Goal: Task Accomplishment & Management: Complete application form

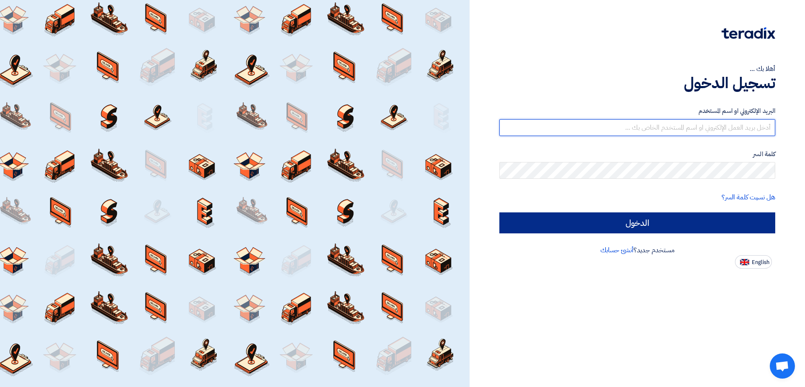
type input "[EMAIL_ADDRESS][DOMAIN_NAME]"
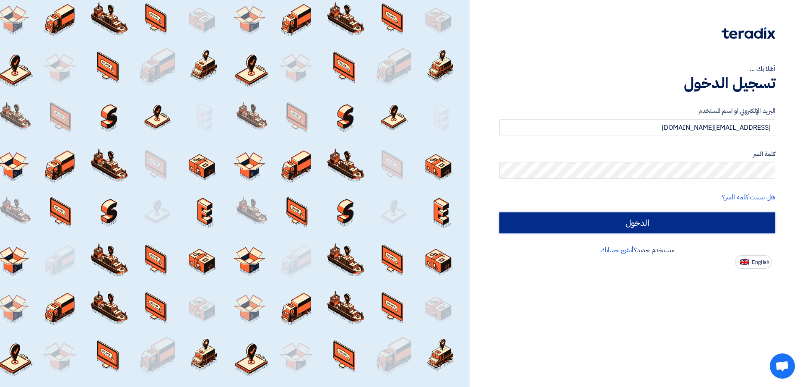
click at [591, 223] on input "الدخول" at bounding box center [637, 222] width 276 height 21
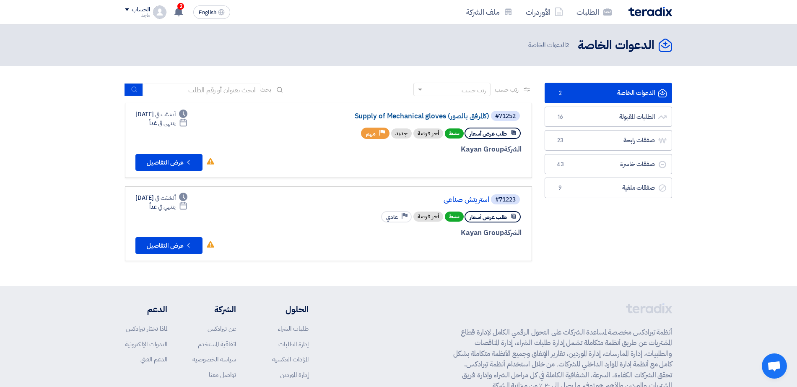
click at [430, 114] on link "Supply of Mechanical gloves (كالمرفق بالصور)" at bounding box center [406, 116] width 168 height 8
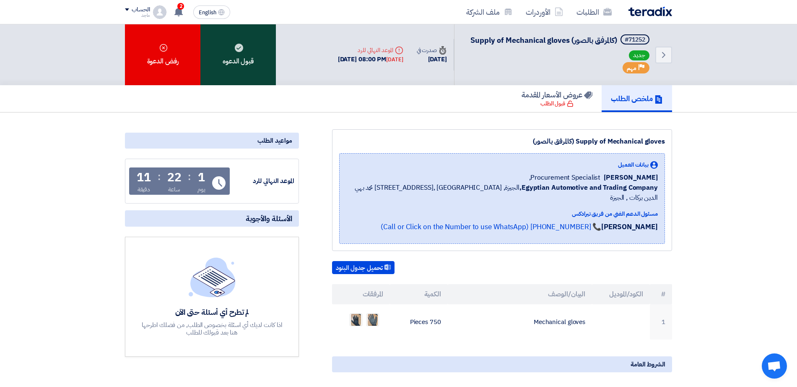
click at [232, 48] on div "قبول الدعوه" at bounding box center [237, 54] width 75 height 61
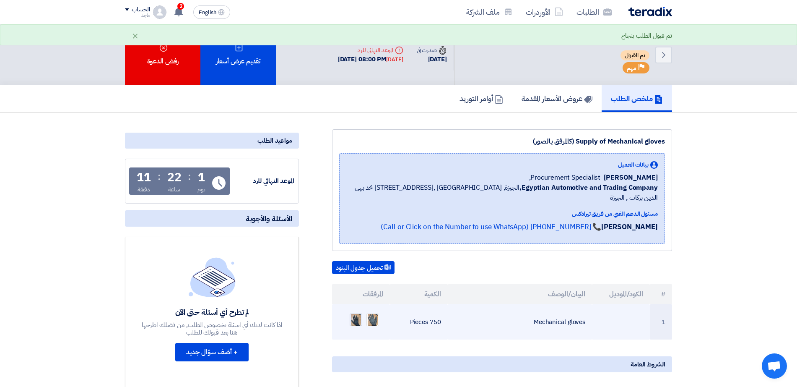
click at [355, 312] on img at bounding box center [356, 319] width 12 height 15
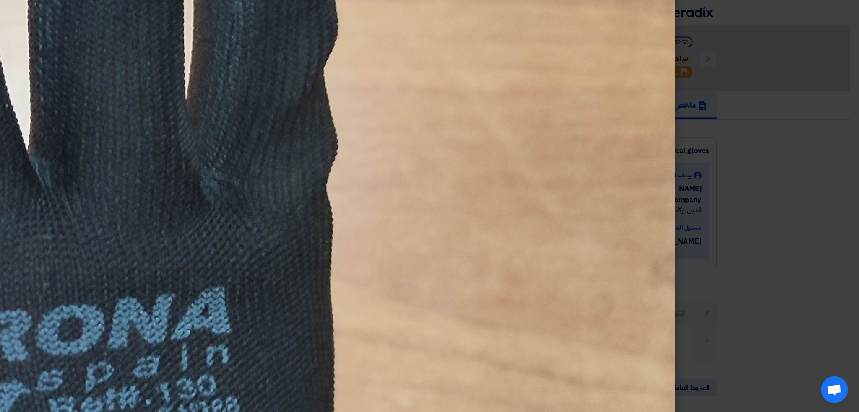
scroll to position [654, 0]
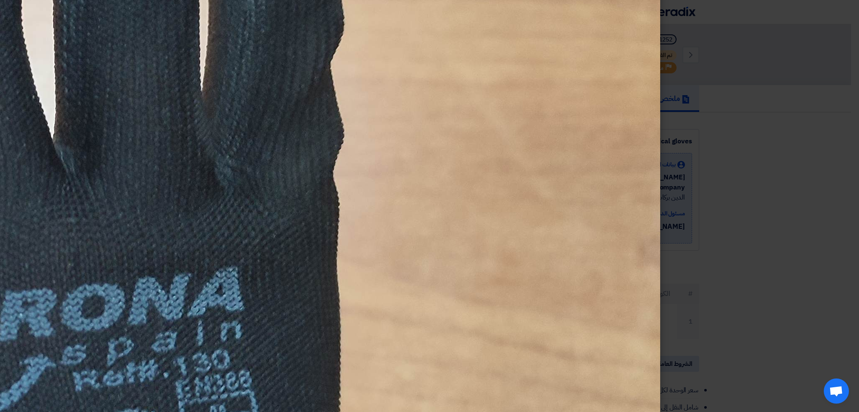
drag, startPoint x: 20, startPoint y: 211, endPoint x: 55, endPoint y: 126, distance: 92.2
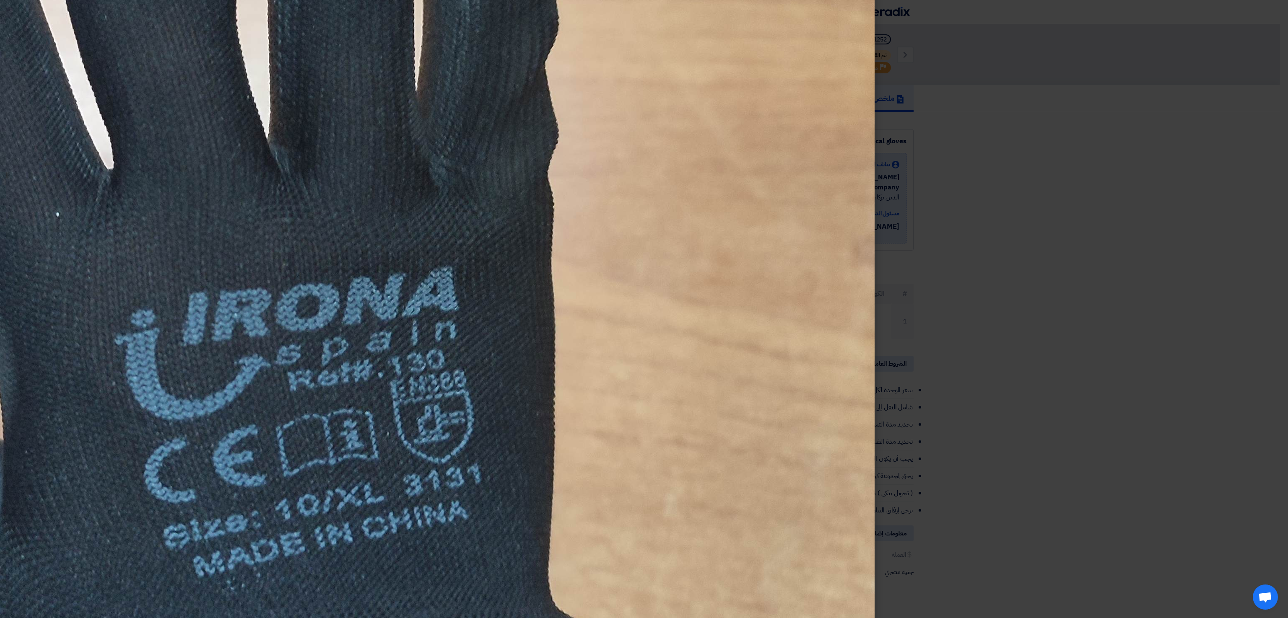
drag, startPoint x: 92, startPoint y: 259, endPoint x: 131, endPoint y: 277, distance: 42.6
drag, startPoint x: 131, startPoint y: 277, endPoint x: 676, endPoint y: 123, distance: 566.4
click at [676, 123] on img at bounding box center [246, 198] width 1258 height 1677
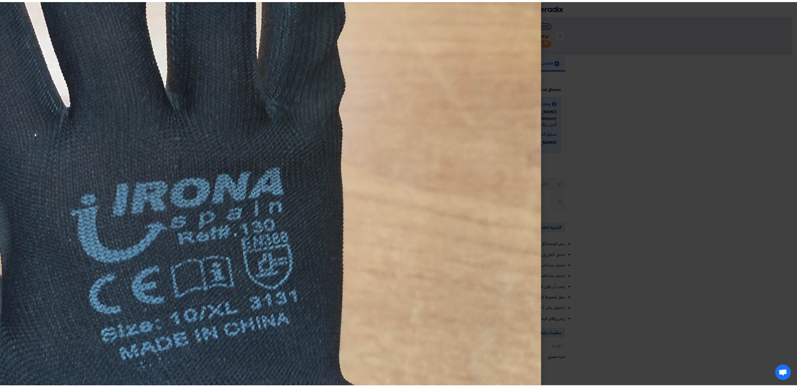
scroll to position [468, 0]
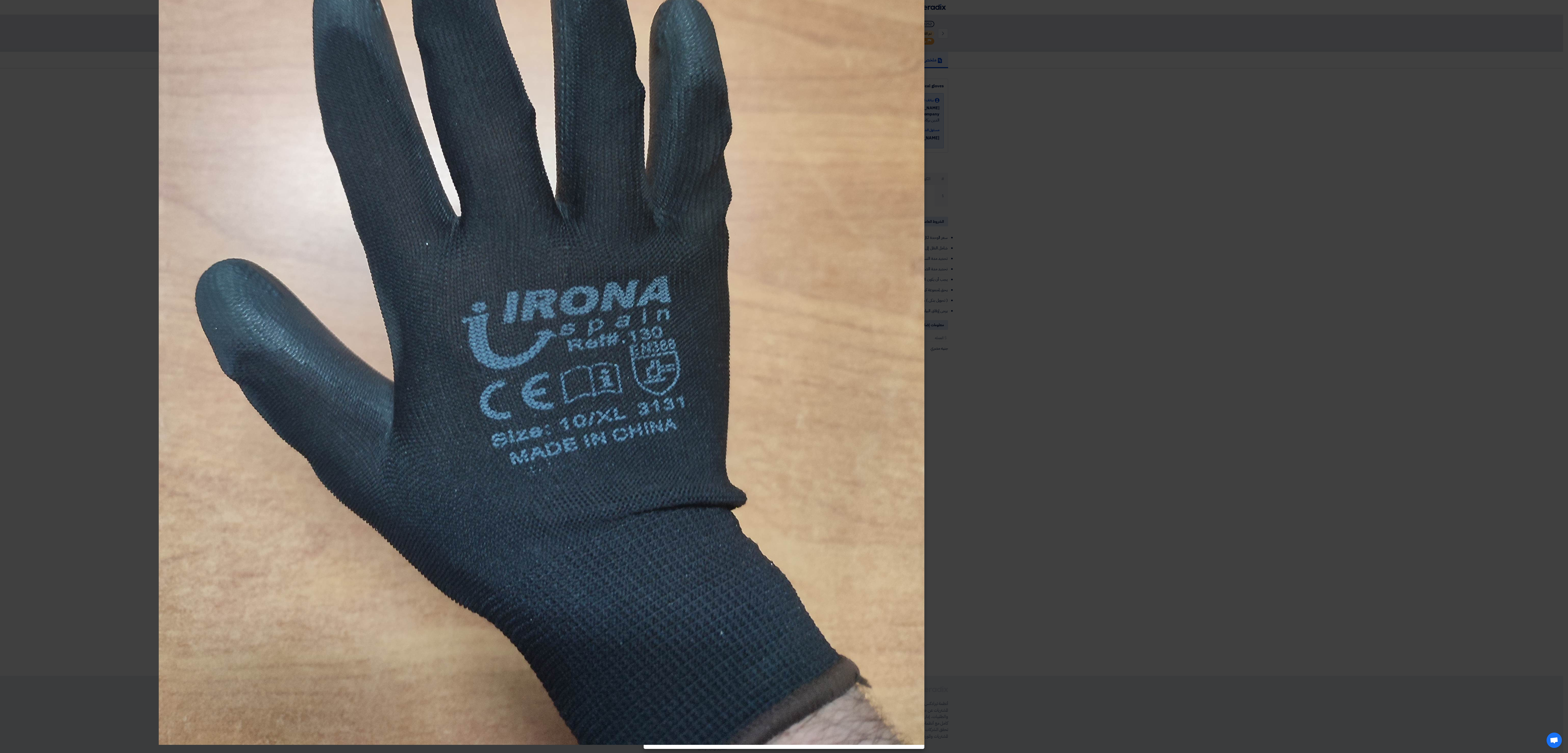
click at [63, 219] on modal-container at bounding box center [784, 376] width 1568 height 753
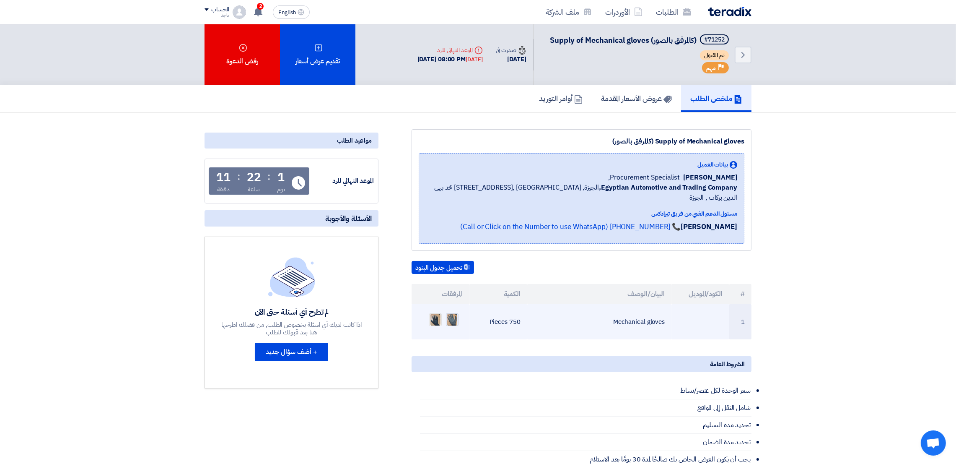
click at [452, 312] on img at bounding box center [453, 319] width 12 height 15
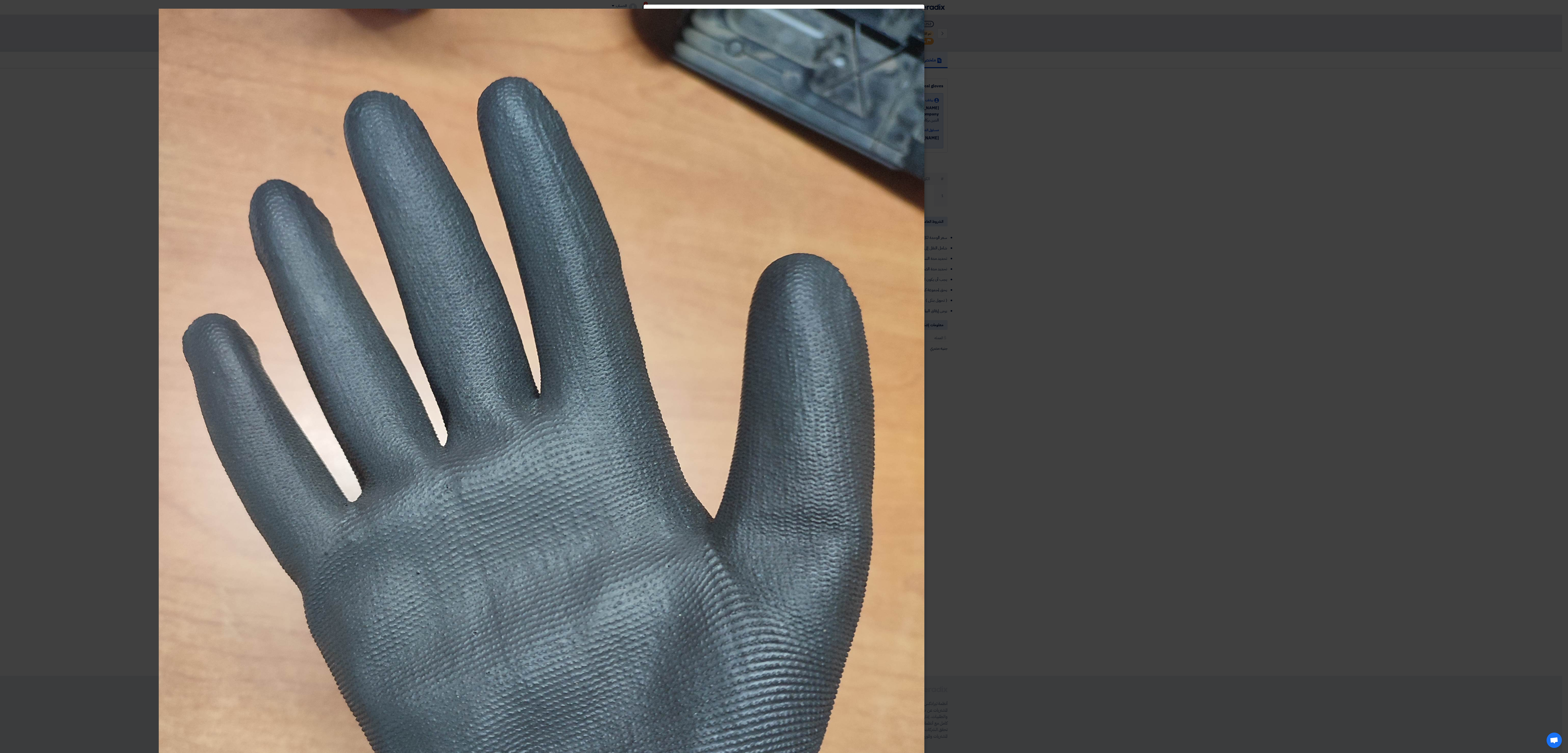
click at [490, 235] on modal-container at bounding box center [784, 376] width 1568 height 753
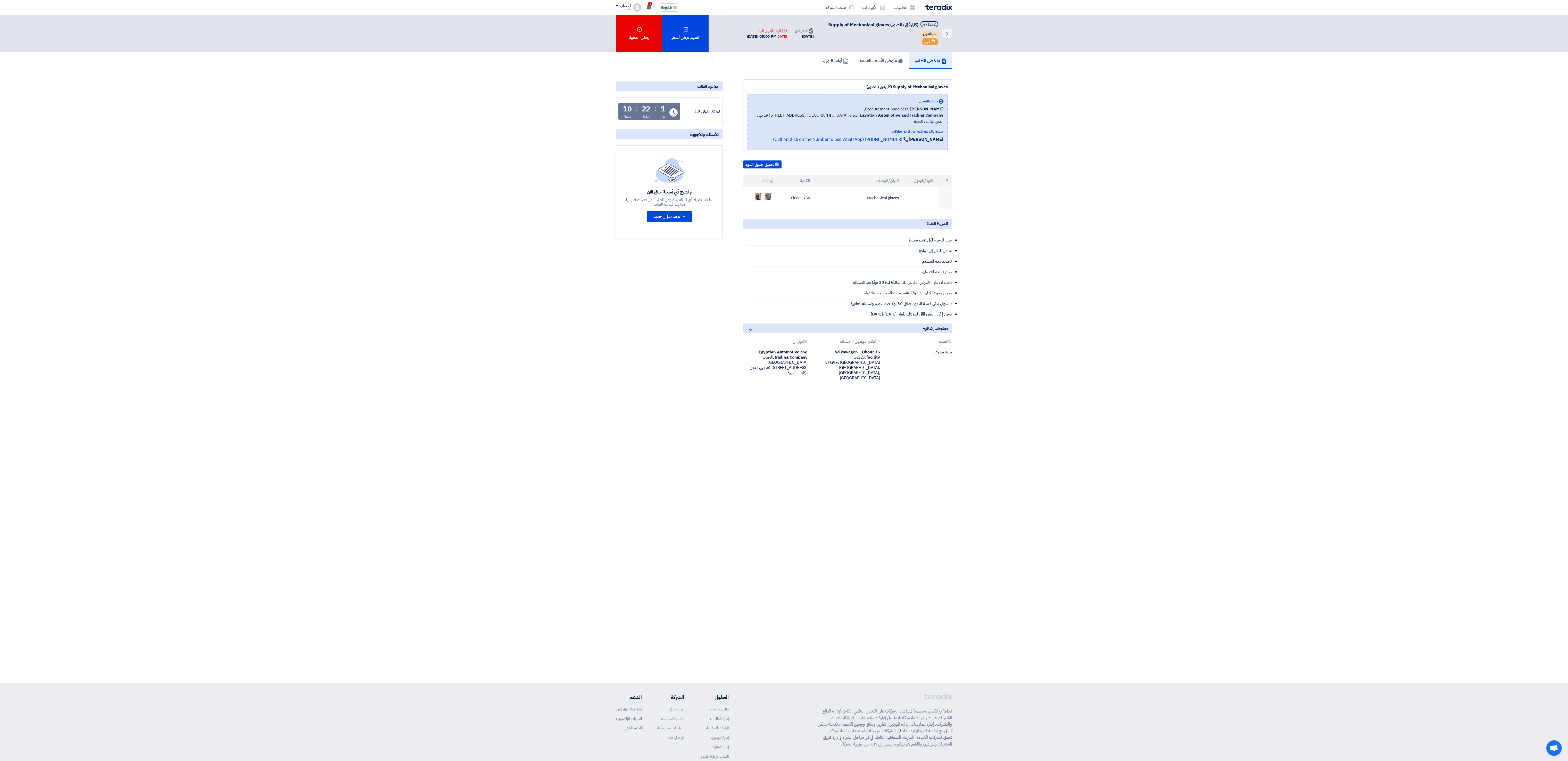
click at [495, 237] on li "يجب أن يكون العرض الخاص بك صالحًا لمدة 30 يومًا بعد الاستلام" at bounding box center [850, 282] width 204 height 10
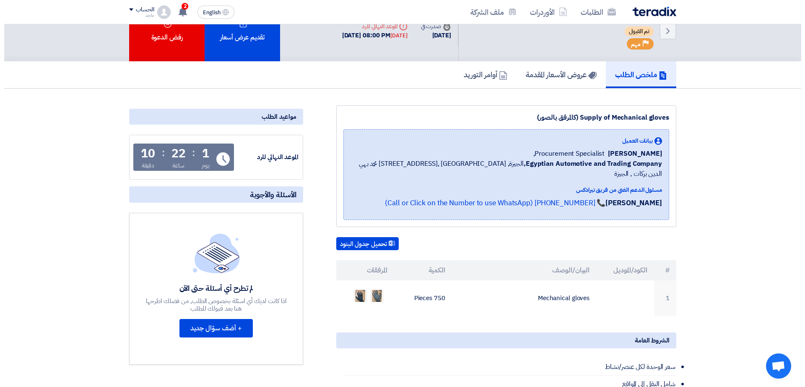
scroll to position [15, 0]
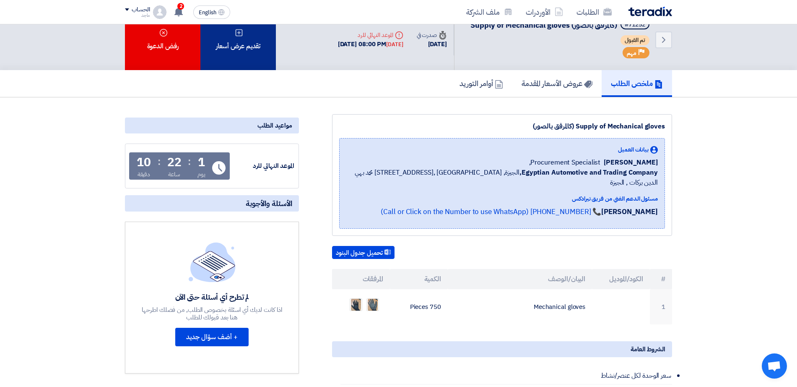
click at [239, 52] on div "تقديم عرض أسعار" at bounding box center [237, 39] width 75 height 61
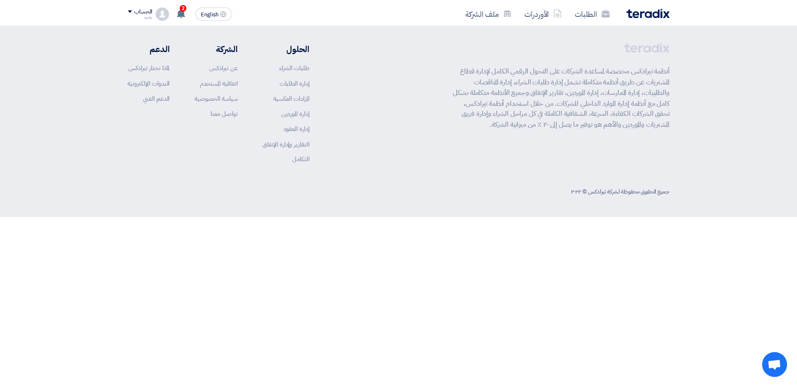
scroll to position [0, 0]
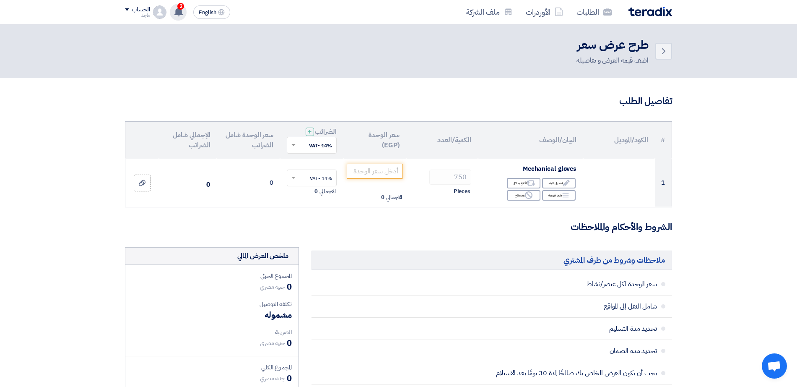
click at [179, 8] on span "2" at bounding box center [180, 6] width 7 height 7
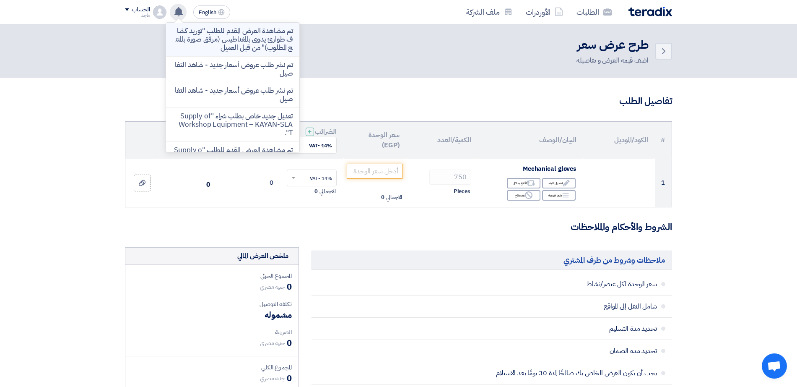
click at [210, 39] on p "تم مشاهدة العرض المقدم للطلب "توريد كشاف طوارئ يدوى بالمغناطيس (مرفق صورة بالمن…" at bounding box center [233, 39] width 120 height 25
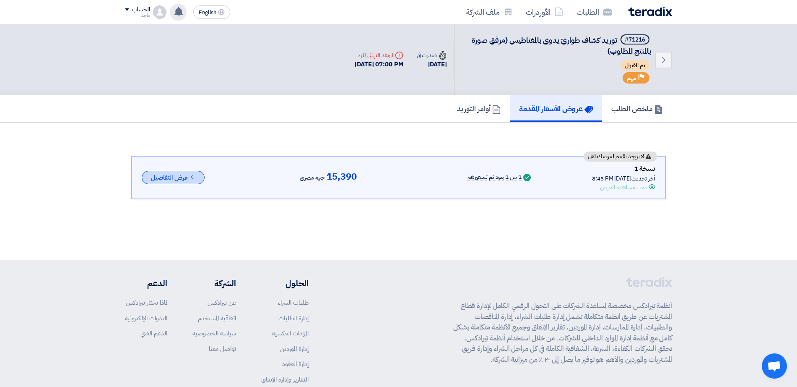
click at [166, 180] on button "عرض التفاصيل" at bounding box center [173, 178] width 63 height 14
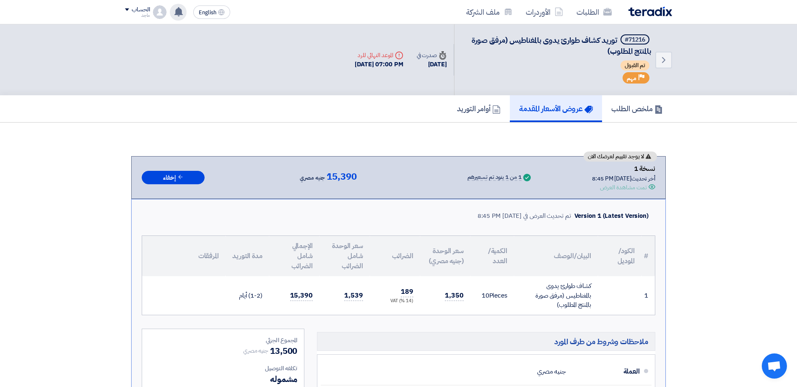
click at [177, 13] on use at bounding box center [178, 11] width 8 height 9
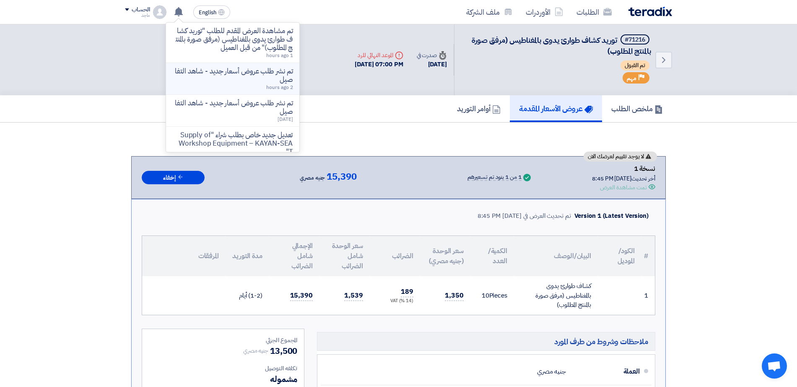
click at [229, 73] on p "تم نشر طلب عروض أسعار جديد - شاهد التفاصيل" at bounding box center [233, 75] width 120 height 17
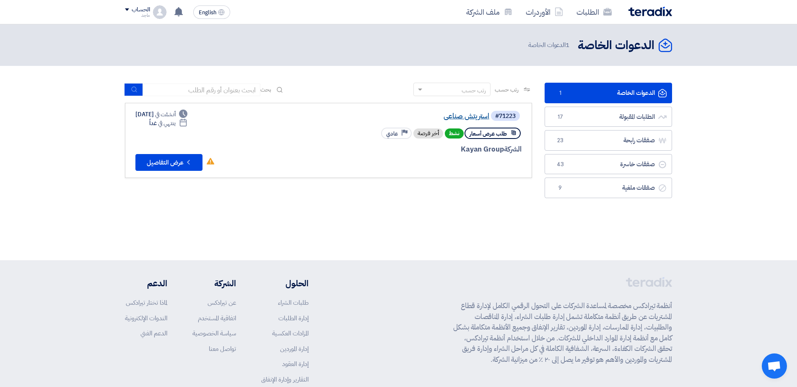
click at [480, 115] on link "استريتش صناعى" at bounding box center [406, 116] width 168 height 8
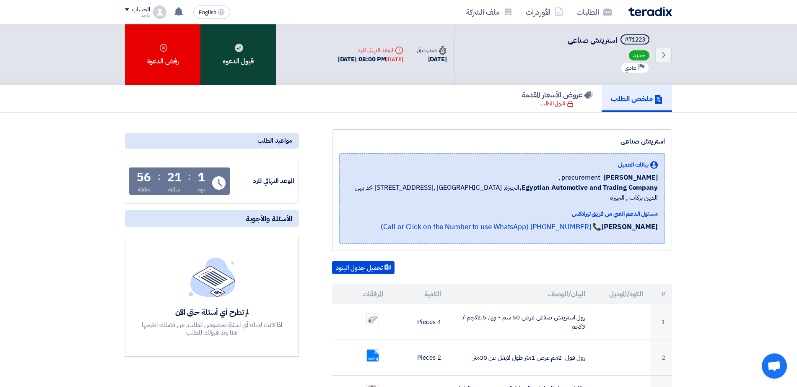
click at [215, 40] on div "قبول الدعوه" at bounding box center [237, 54] width 75 height 61
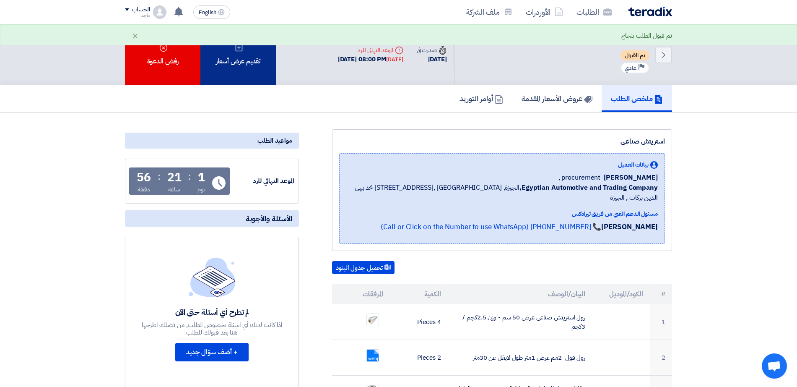
click at [262, 52] on div "تقديم عرض أسعار" at bounding box center [237, 54] width 75 height 61
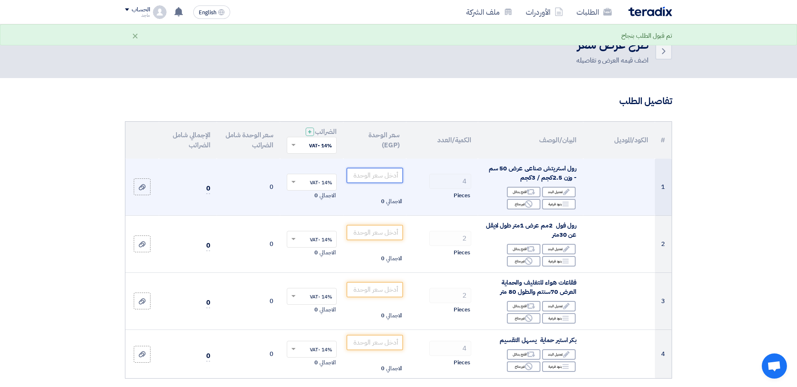
click at [389, 175] on input "number" at bounding box center [375, 175] width 57 height 15
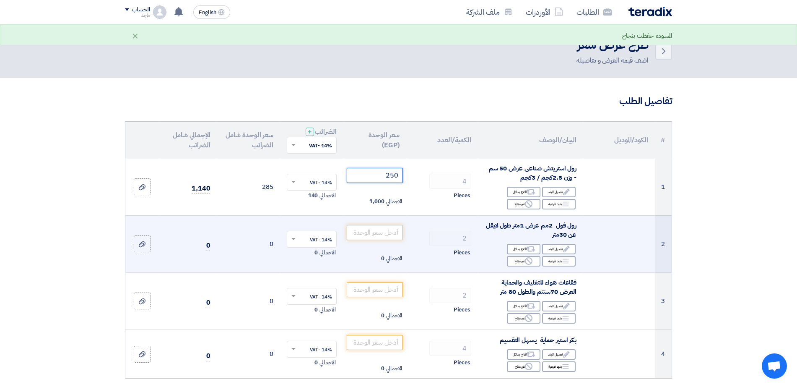
type input "250"
click at [375, 234] on input "number" at bounding box center [375, 232] width 57 height 15
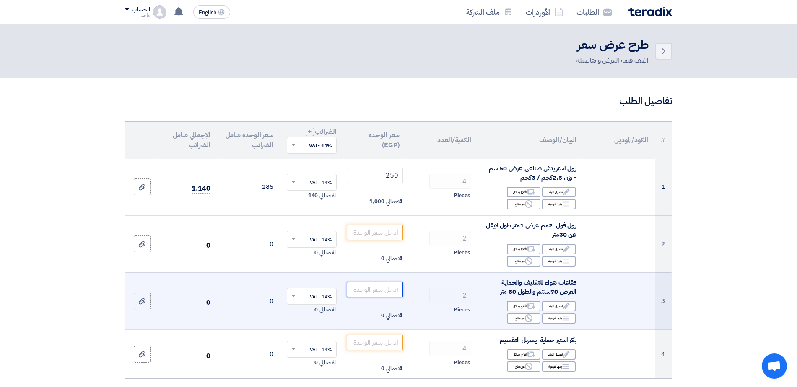
click at [380, 292] on input "number" at bounding box center [375, 289] width 57 height 15
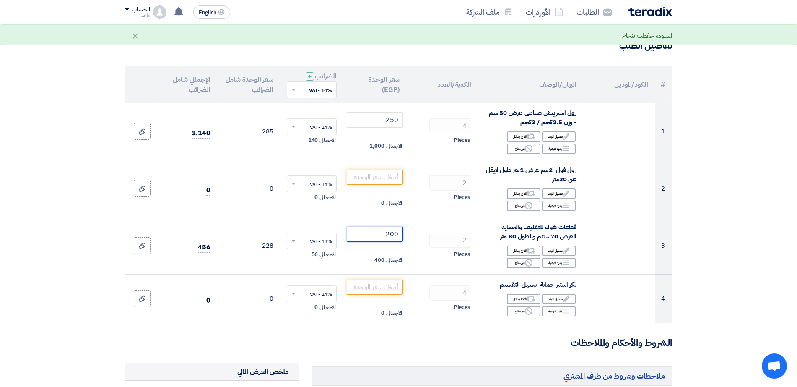
scroll to position [71, 0]
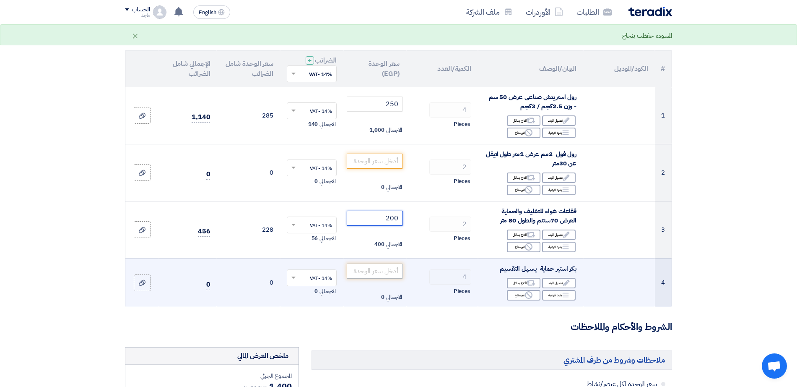
type input "200"
click at [377, 272] on input "number" at bounding box center [375, 270] width 57 height 15
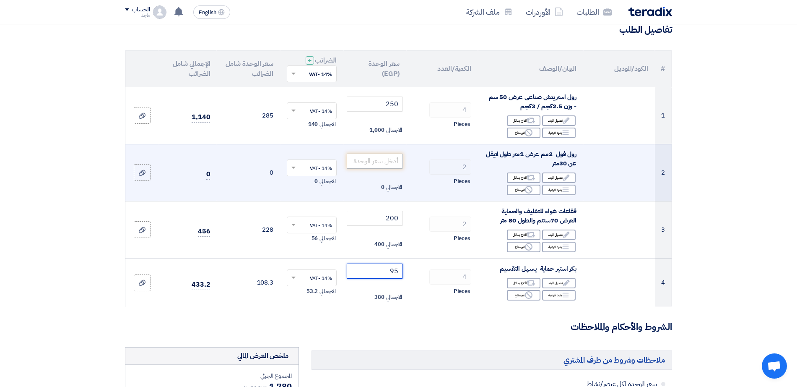
type input "95"
click at [378, 163] on input "number" at bounding box center [375, 160] width 57 height 15
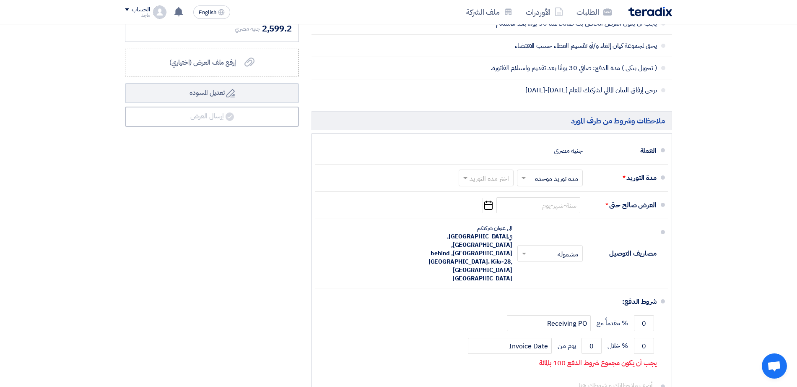
scroll to position [522, 0]
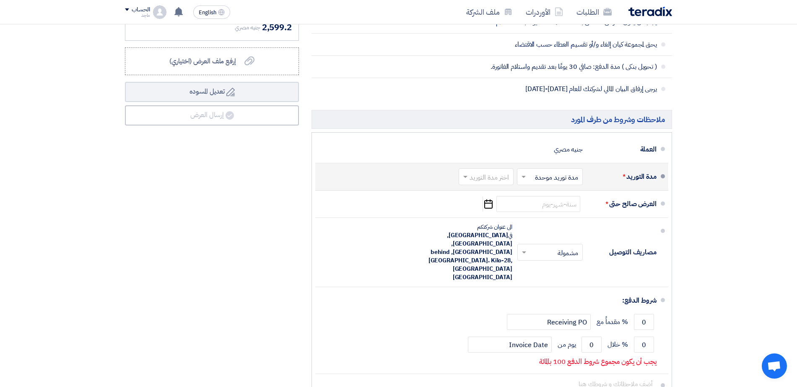
type input "250"
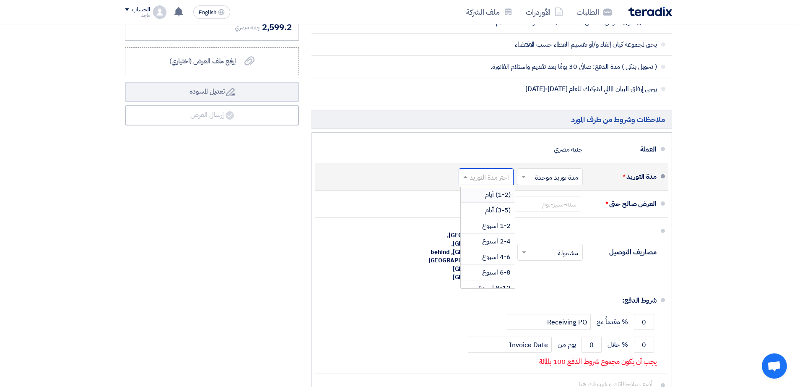
click at [491, 175] on input "text" at bounding box center [484, 177] width 51 height 12
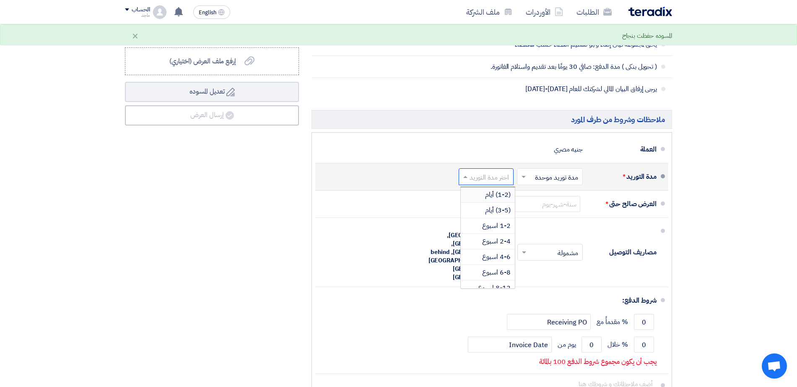
click at [490, 192] on span "(1-2) أيام" at bounding box center [498, 195] width 26 height 10
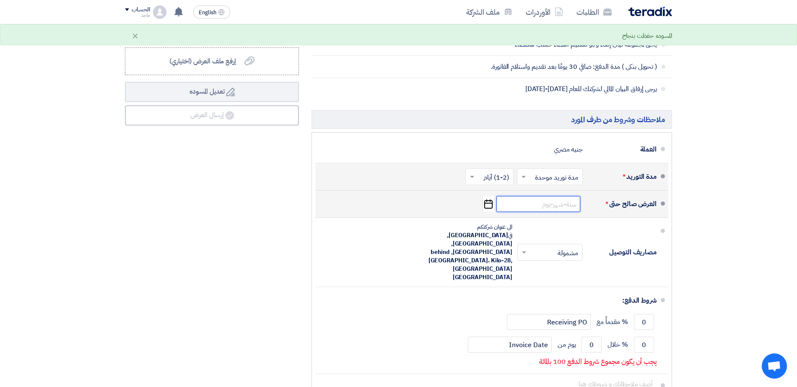
click at [540, 205] on input at bounding box center [538, 204] width 84 height 16
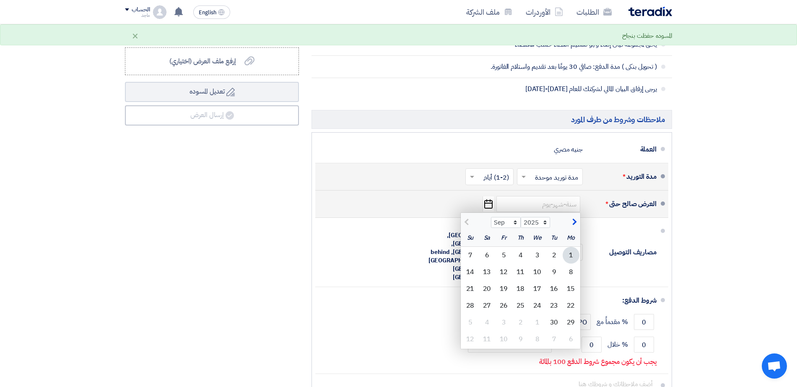
click at [571, 255] on div "1" at bounding box center [571, 255] width 17 height 17
type input "9/1/2025"
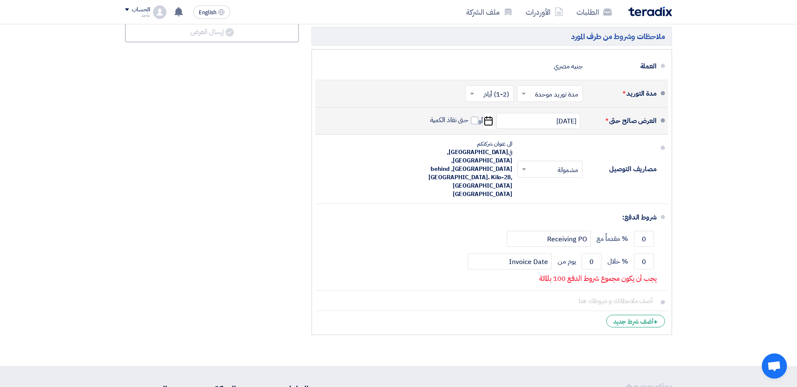
scroll to position [608, 0]
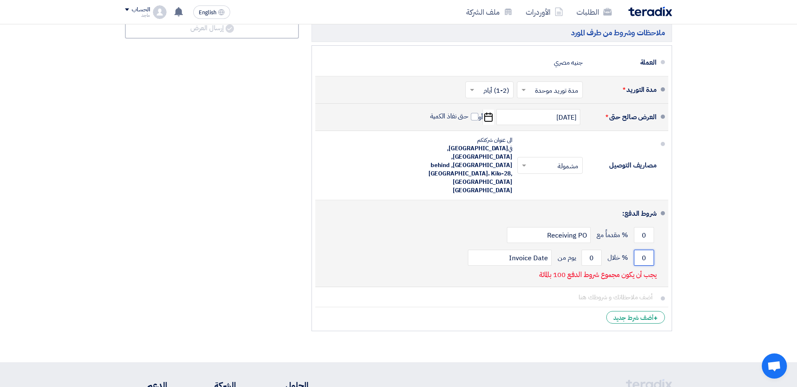
click at [636, 249] on input "0" at bounding box center [644, 257] width 20 height 16
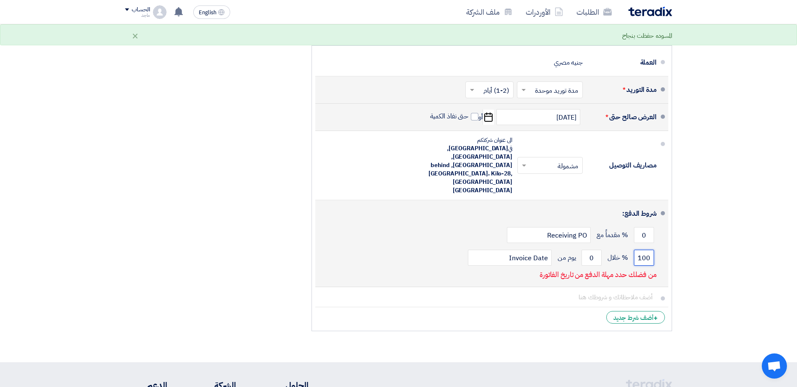
type input "100"
click at [581, 246] on div "100 % خلال 0 يوم من Invoice Date" at bounding box center [489, 257] width 335 height 23
click at [583, 249] on input "0" at bounding box center [592, 257] width 20 height 16
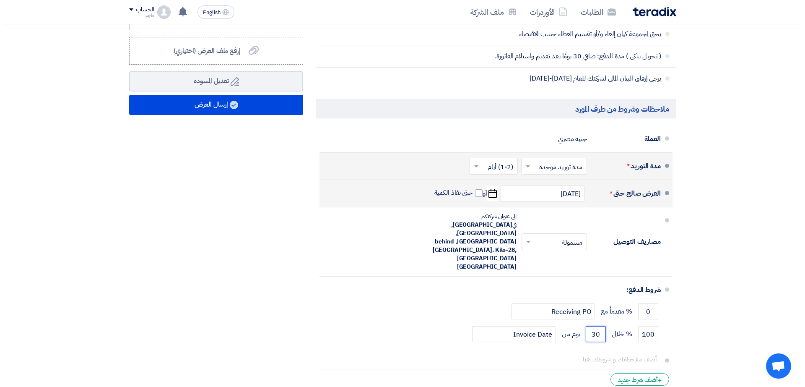
scroll to position [525, 0]
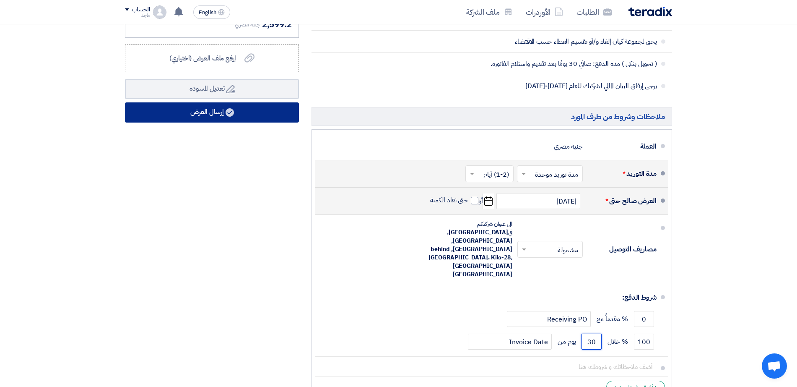
type input "30"
click at [262, 115] on button "إرسال العرض" at bounding box center [212, 112] width 174 height 20
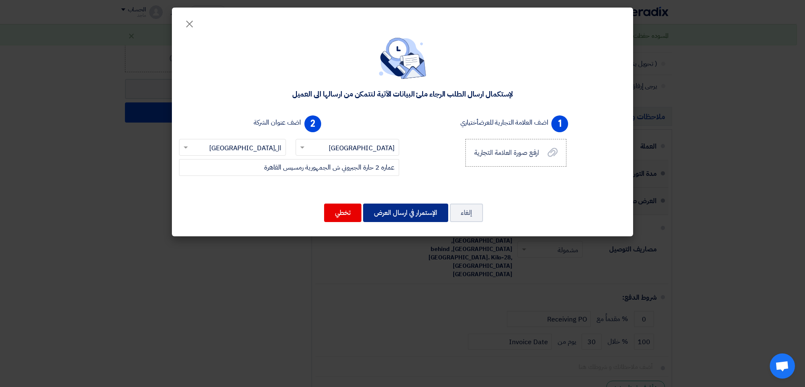
click at [392, 216] on button "الإستمرار في ارسال العرض" at bounding box center [405, 212] width 85 height 18
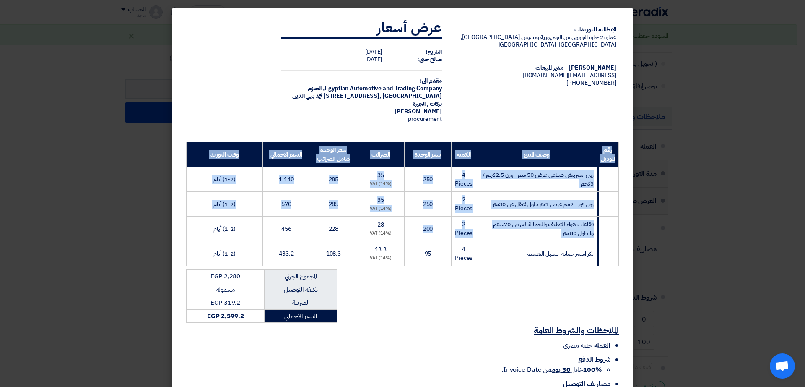
drag, startPoint x: 392, startPoint y: 216, endPoint x: 67, endPoint y: 166, distance: 328.6
click at [67, 166] on modal-container "الإيطالية للتوريدات عماره 2 حارة الجبروني ش الجمهورية رمسيس القاهرة, القاهرة, E…" at bounding box center [402, 193] width 805 height 387
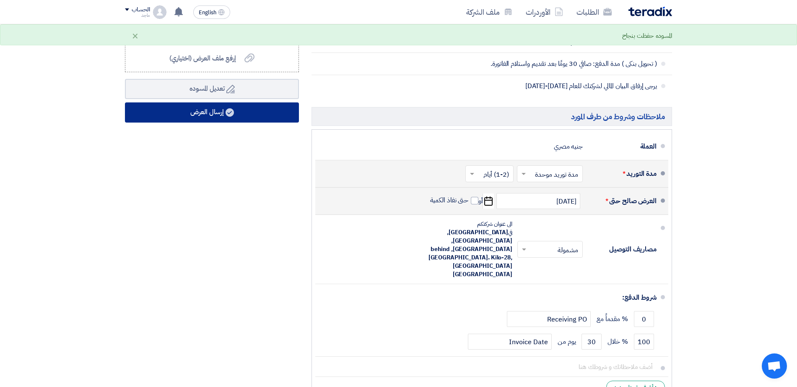
click at [162, 117] on button "إرسال العرض" at bounding box center [212, 112] width 174 height 20
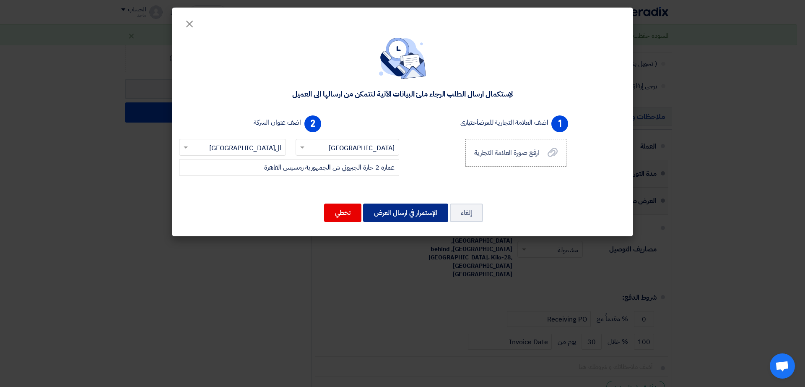
click at [417, 215] on button "الإستمرار في ارسال العرض" at bounding box center [405, 212] width 85 height 18
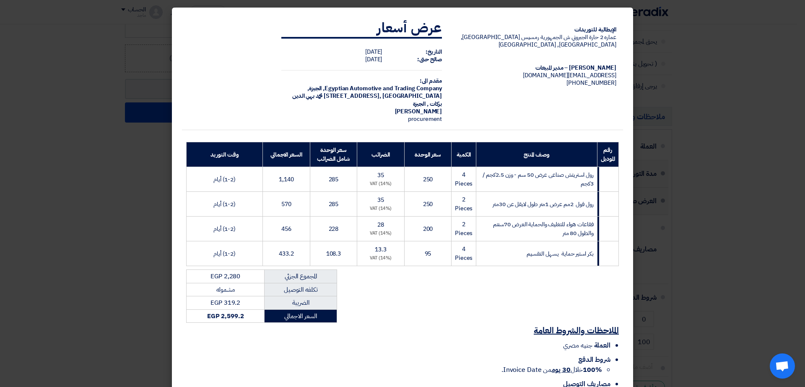
scroll to position [58, 0]
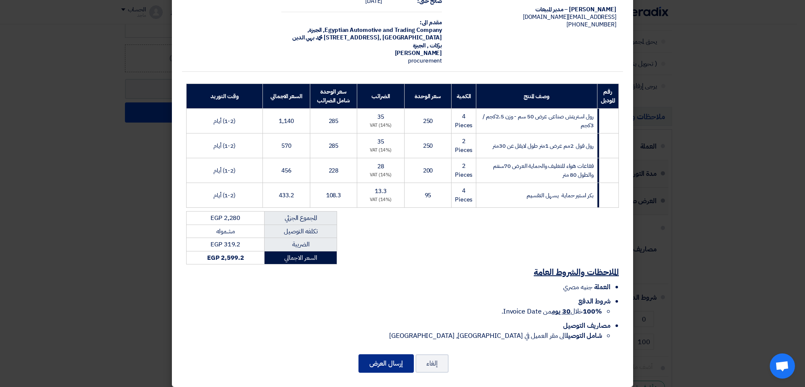
click at [376, 361] on button "إرسال العرض" at bounding box center [385, 363] width 55 height 18
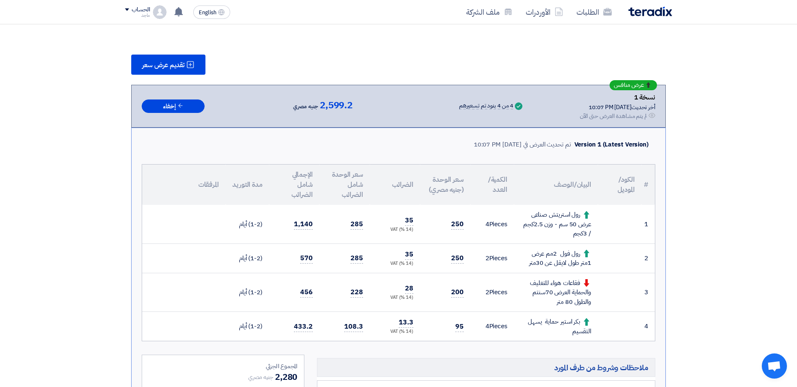
scroll to position [145, 0]
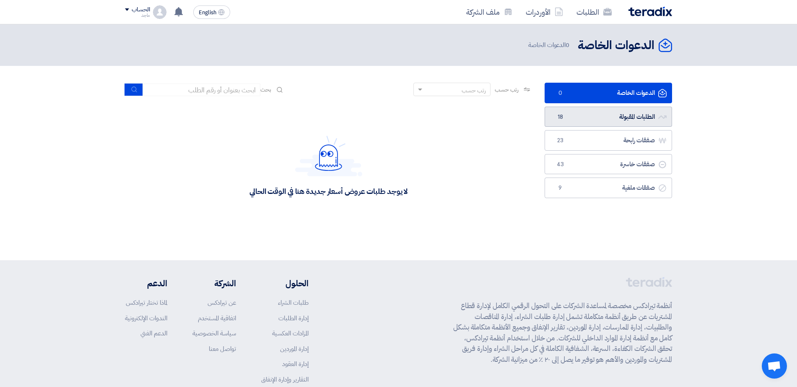
click at [640, 119] on link "الطلبات المقبولة الطلبات المقبولة 18" at bounding box center [608, 116] width 127 height 21
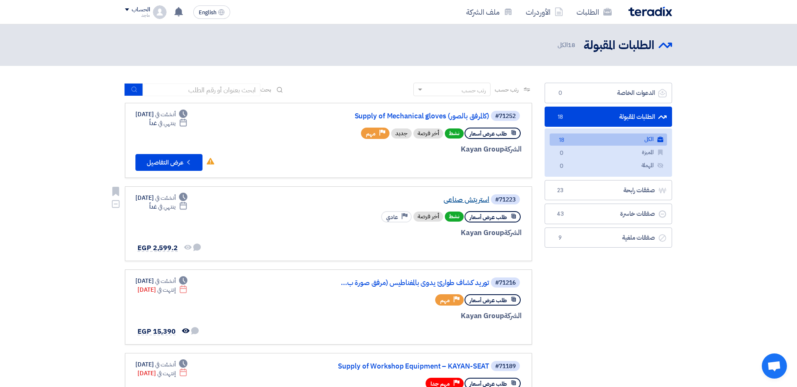
click at [481, 200] on link "استريتش صناعى" at bounding box center [406, 200] width 168 height 8
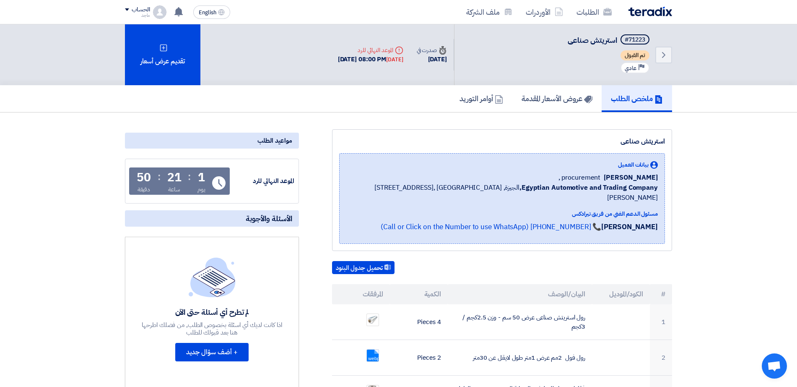
scroll to position [26, 0]
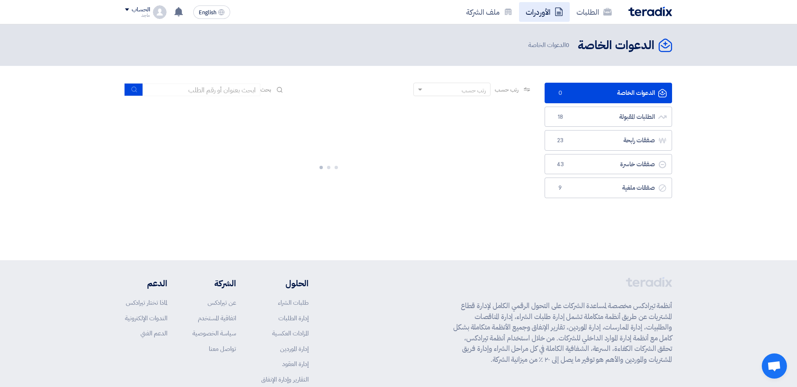
click at [550, 18] on link "الأوردرات" at bounding box center [544, 12] width 51 height 20
